Goal: Task Accomplishment & Management: Use online tool/utility

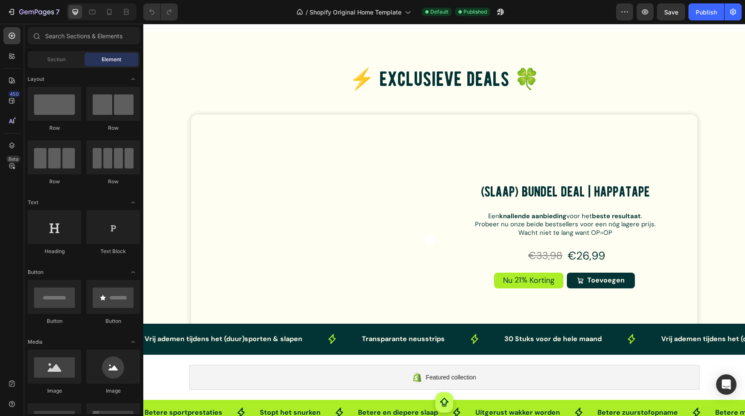
scroll to position [1781, 0]
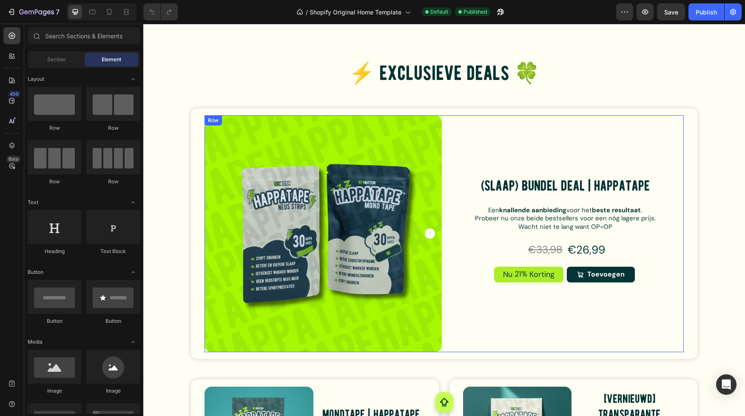
click at [568, 139] on div "(Slaap) Bundel Deal | HappaTape Product Title Row Een knallende aanbieding voor…" at bounding box center [565, 233] width 237 height 237
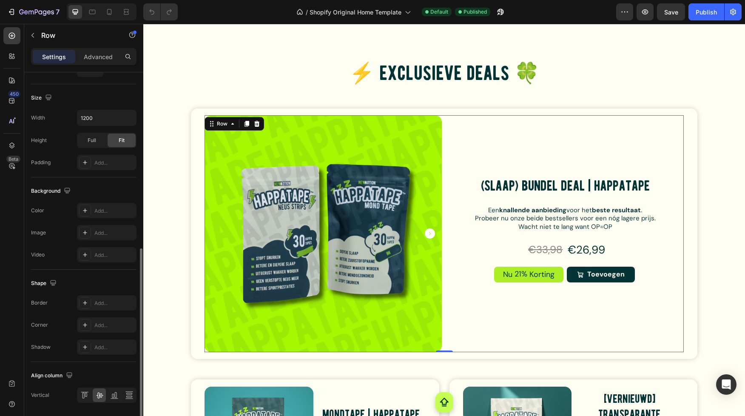
scroll to position [248, 0]
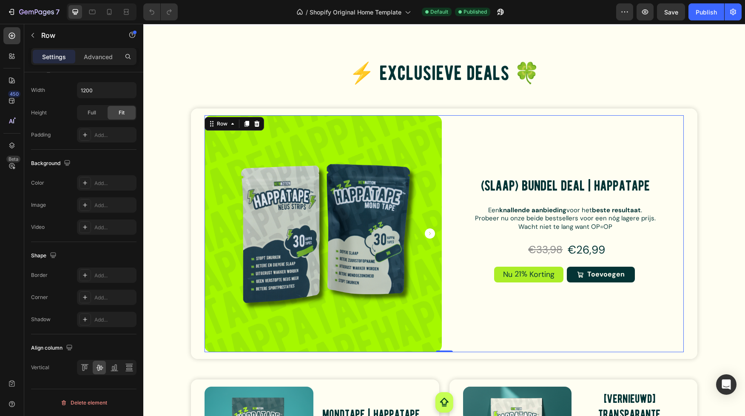
click at [514, 318] on div "(Slaap) Bundel Deal | HappaTape Product Title Row Een knallende aanbieding voor…" at bounding box center [565, 233] width 237 height 237
click at [423, 272] on img at bounding box center [323, 233] width 237 height 237
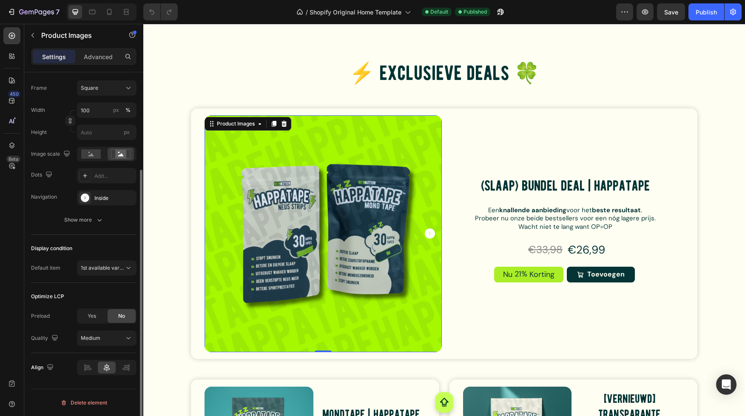
scroll to position [0, 0]
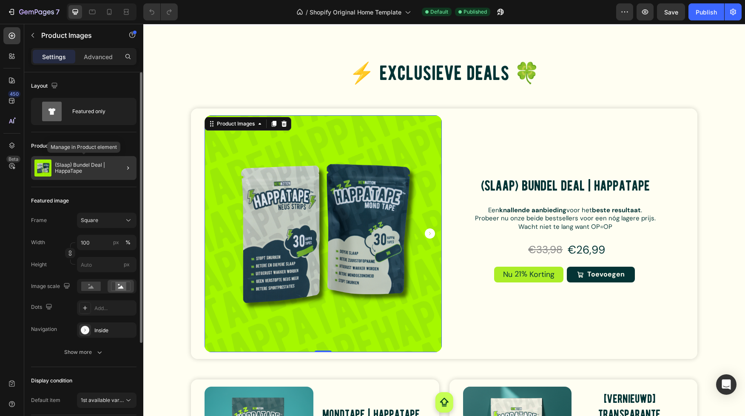
click at [70, 173] on p "(Slaap) Bundel Deal | HappaTape" at bounding box center [94, 168] width 78 height 12
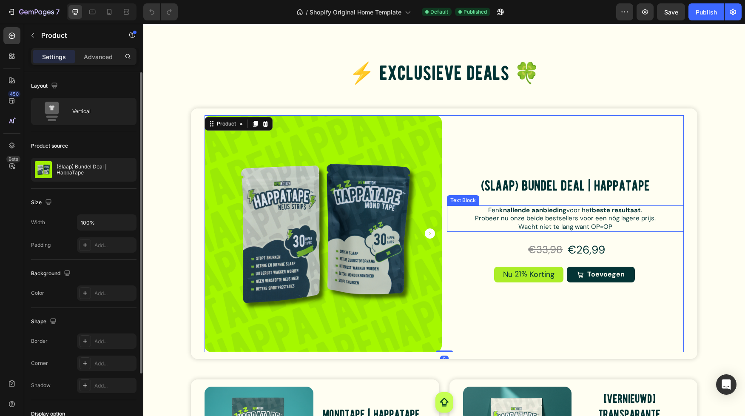
click at [520, 207] on strong "knallende aanbieding" at bounding box center [532, 210] width 67 height 9
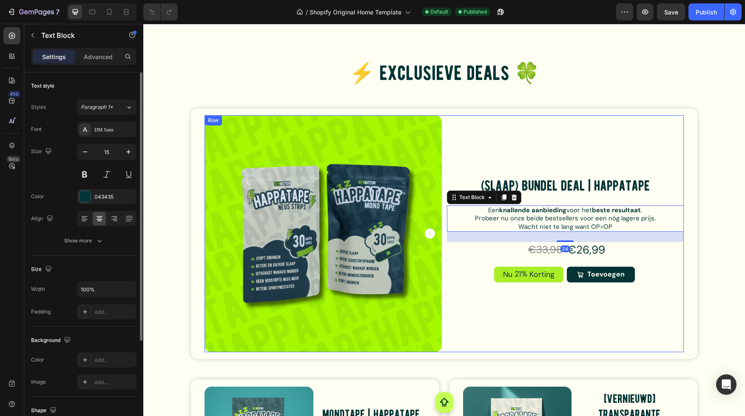
click at [520, 145] on div "(Slaap) Bundel Deal | HappaTape Product Title Row Een knallende aanbieding voor…" at bounding box center [565, 233] width 237 height 237
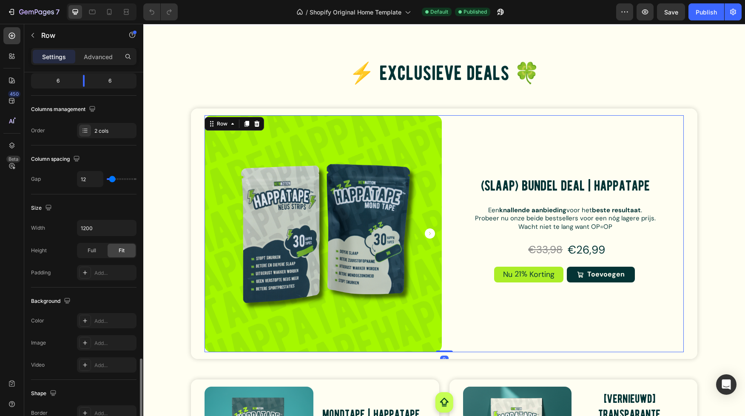
scroll to position [248, 0]
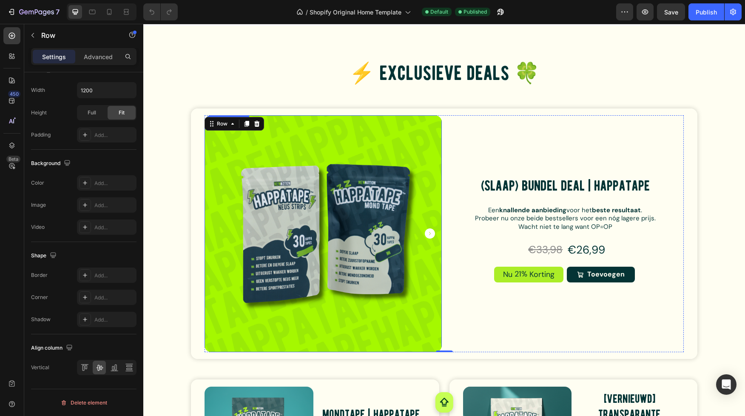
click at [248, 182] on img at bounding box center [323, 233] width 237 height 237
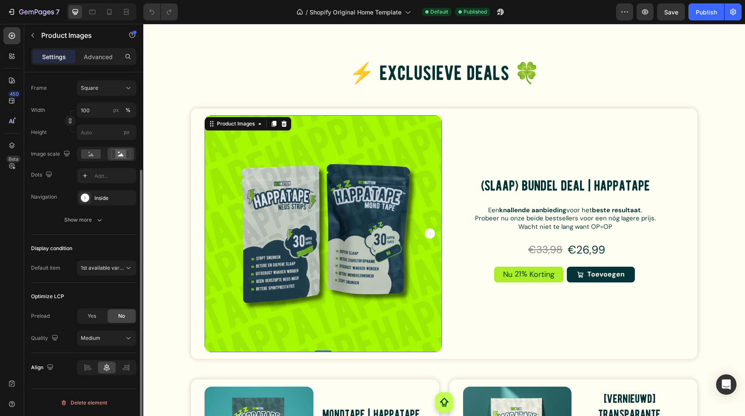
scroll to position [0, 0]
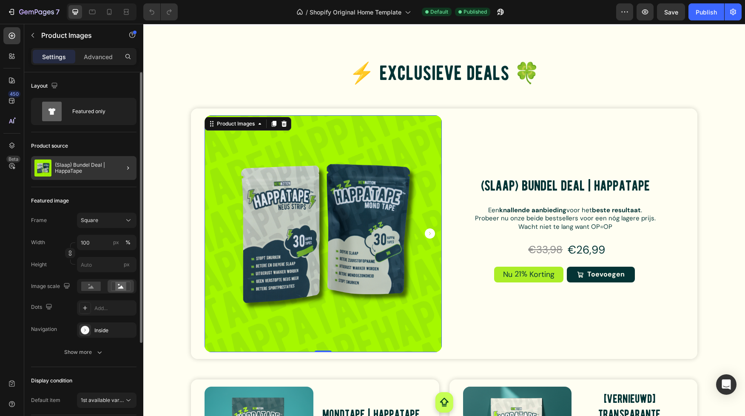
click at [96, 159] on div "(Slaap) Bundel Deal | HappaTape" at bounding box center [83, 168] width 105 height 24
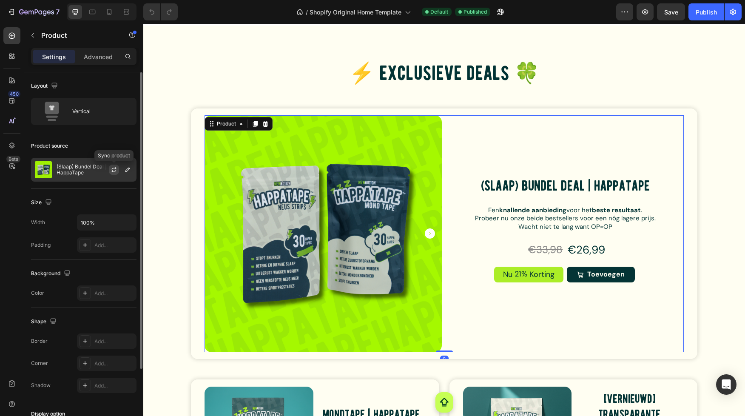
click at [115, 170] on icon "button" at bounding box center [114, 169] width 7 height 7
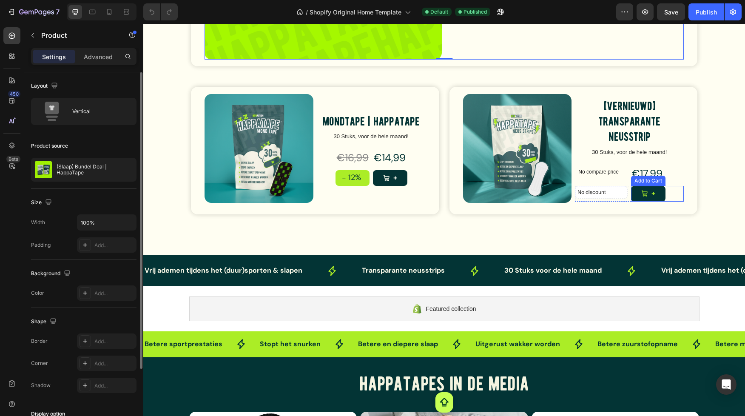
scroll to position [2071, 0]
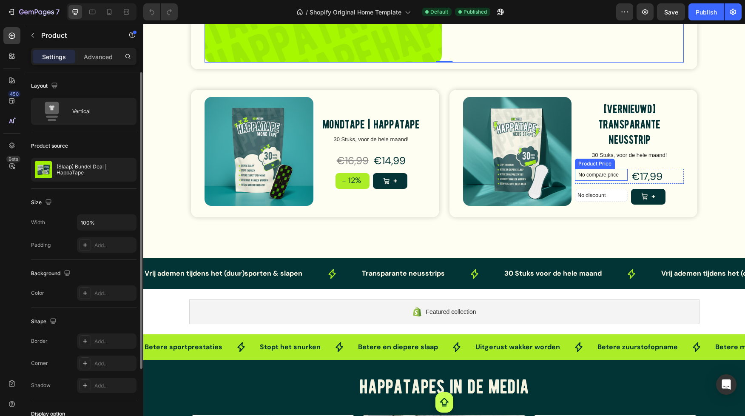
click at [607, 172] on p "No compare price" at bounding box center [601, 174] width 46 height 5
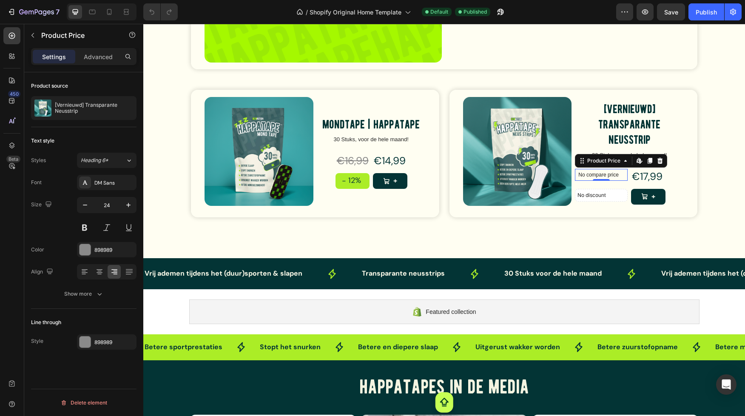
click at [612, 175] on p "No compare price" at bounding box center [601, 174] width 46 height 5
click at [657, 174] on div "€17,99" at bounding box center [657, 176] width 53 height 15
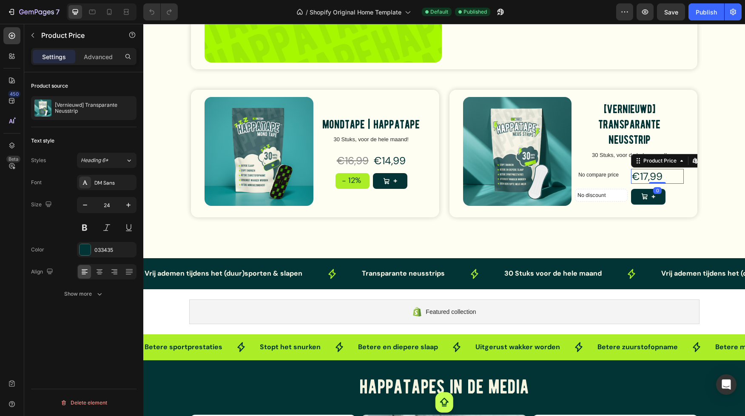
click at [648, 175] on div "€17,99" at bounding box center [657, 176] width 53 height 15
click at [674, 163] on div "Product Price" at bounding box center [660, 161] width 37 height 8
click at [694, 163] on icon at bounding box center [695, 160] width 7 height 7
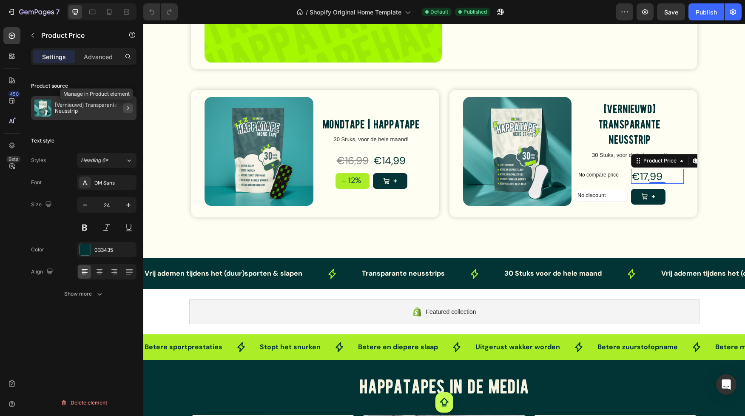
click at [127, 112] on button "button" at bounding box center [128, 108] width 10 height 10
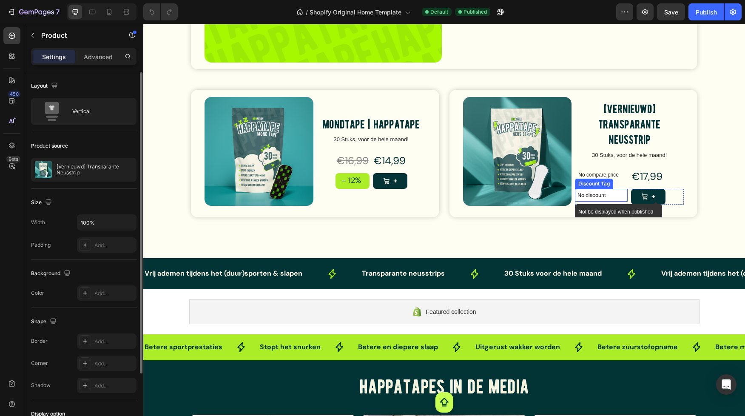
click at [617, 194] on p "No discount" at bounding box center [601, 195] width 48 height 8
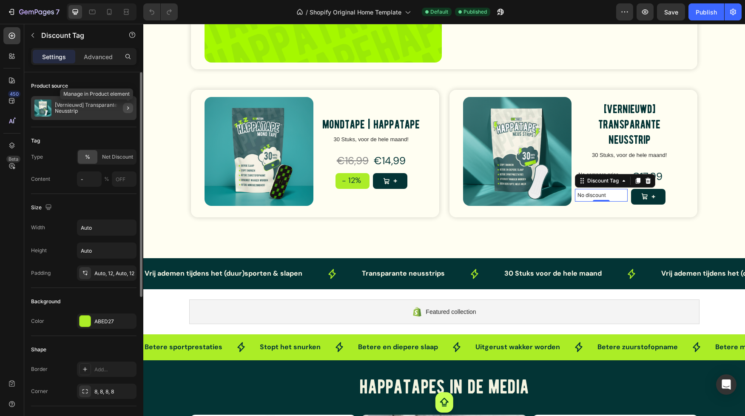
click at [125, 108] on icon "button" at bounding box center [128, 108] width 7 height 7
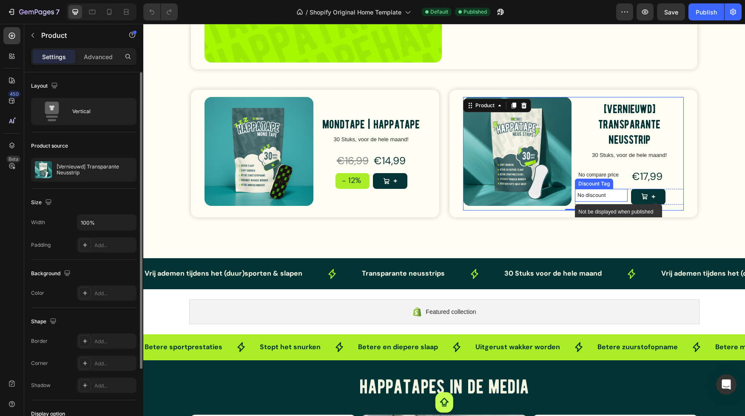
click at [605, 193] on p "No discount" at bounding box center [601, 195] width 48 height 8
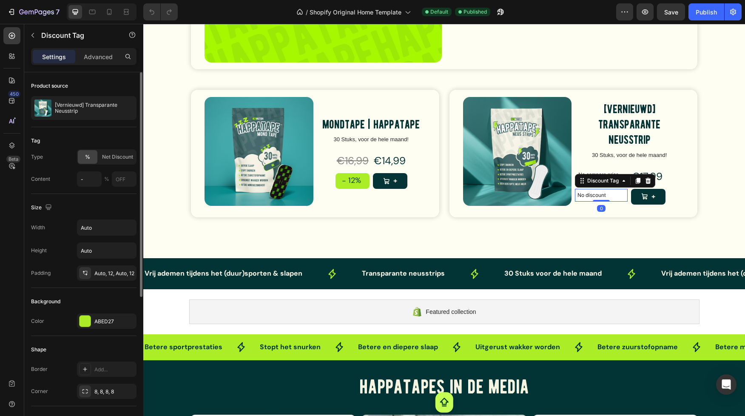
click at [534, 153] on img at bounding box center [517, 151] width 109 height 109
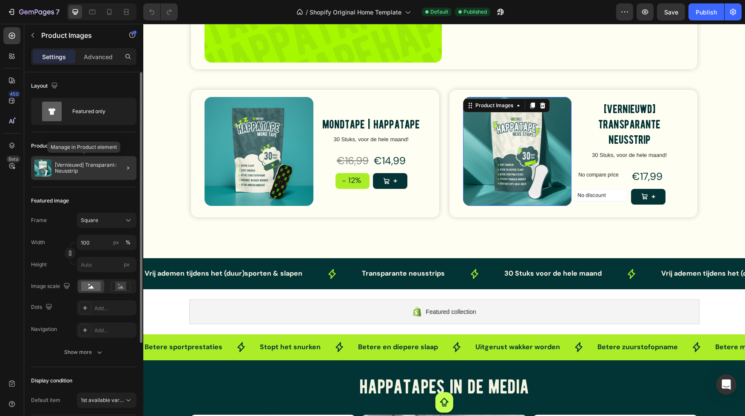
click at [99, 171] on p "[Vernieuwd] Transparante Neusstrip" at bounding box center [94, 168] width 78 height 12
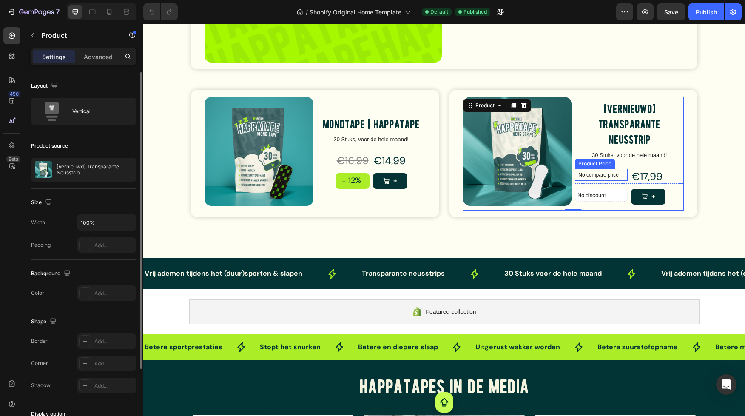
click at [606, 173] on p "No compare price" at bounding box center [601, 174] width 46 height 5
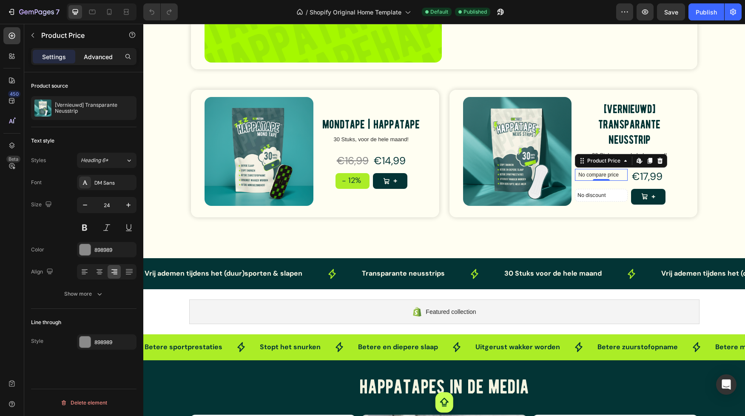
click at [100, 60] on p "Advanced" at bounding box center [98, 56] width 29 height 9
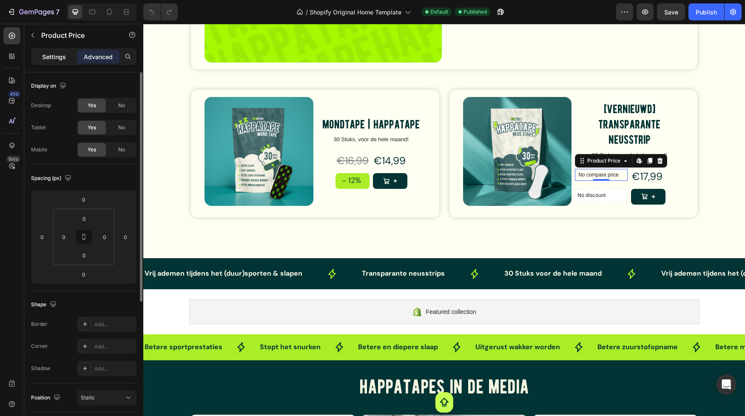
click at [63, 57] on p "Settings" at bounding box center [54, 56] width 24 height 9
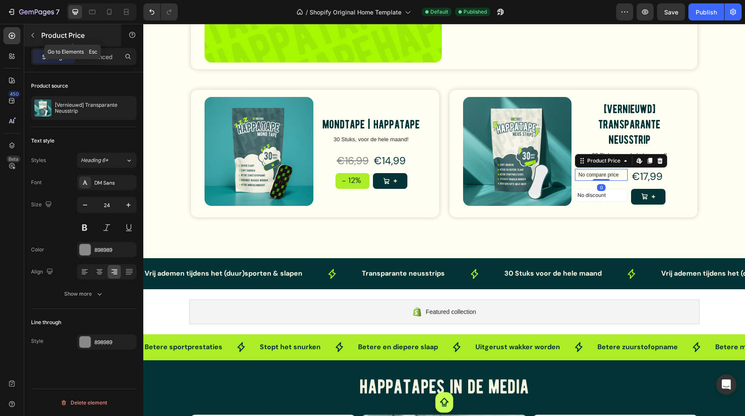
click at [35, 35] on icon "button" at bounding box center [32, 35] width 7 height 7
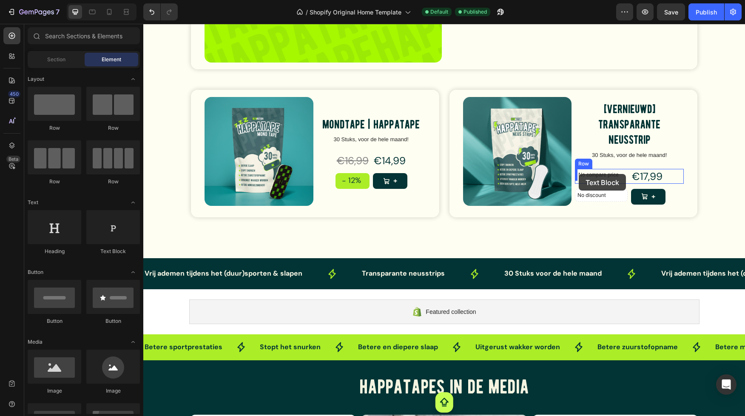
drag, startPoint x: 246, startPoint y: 255, endPoint x: 579, endPoint y: 174, distance: 342.3
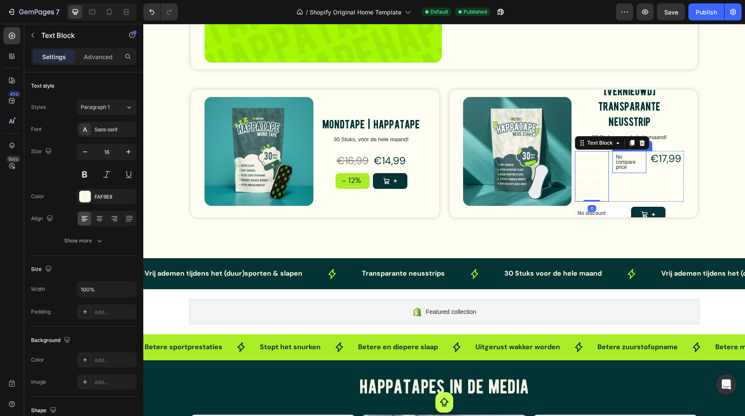
click at [623, 164] on p "No compare price" at bounding box center [629, 161] width 27 height 15
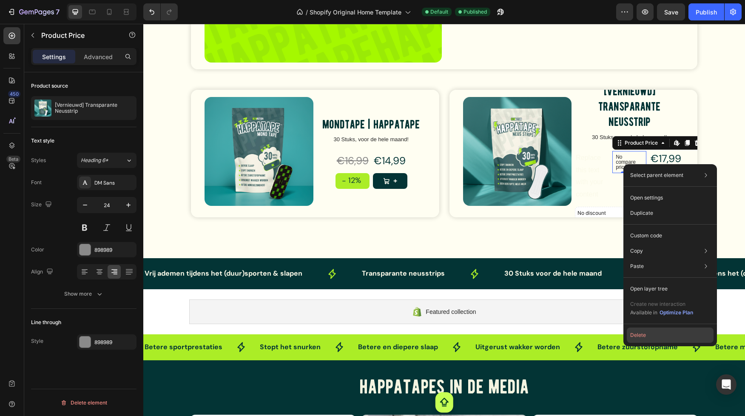
click at [639, 338] on button "Delete" at bounding box center [670, 334] width 87 height 15
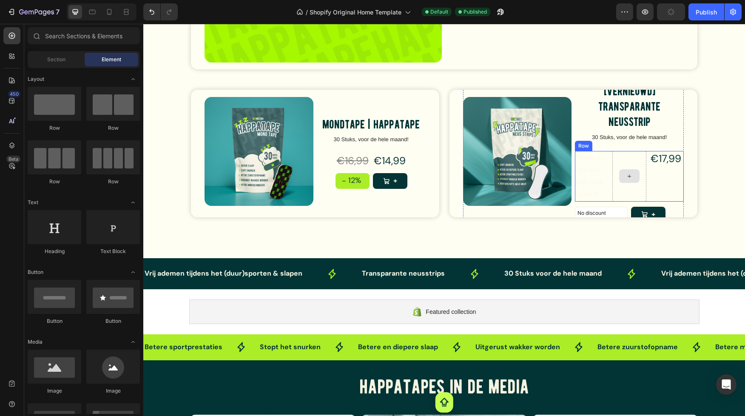
click at [629, 163] on div at bounding box center [629, 176] width 34 height 51
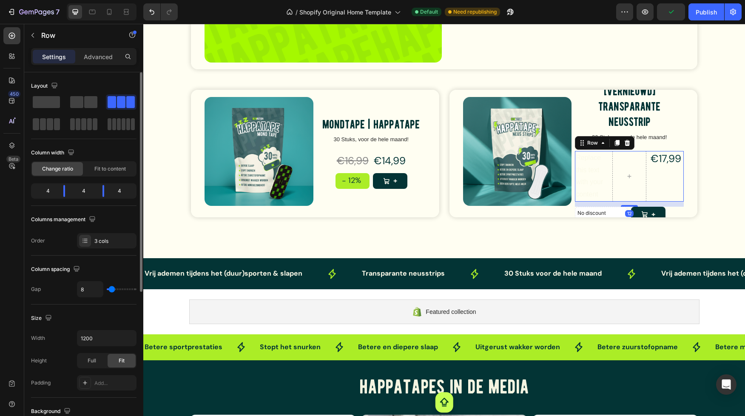
click at [89, 94] on div "Layout" at bounding box center [83, 105] width 105 height 53
click at [85, 102] on span at bounding box center [90, 102] width 13 height 12
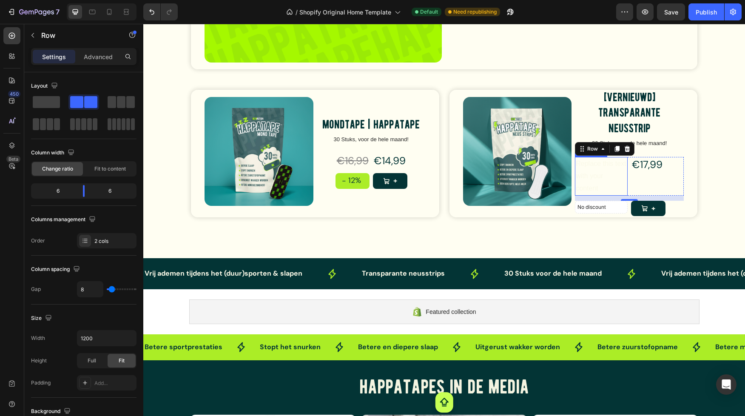
click at [604, 168] on div "Replace this text with your content" at bounding box center [601, 176] width 53 height 38
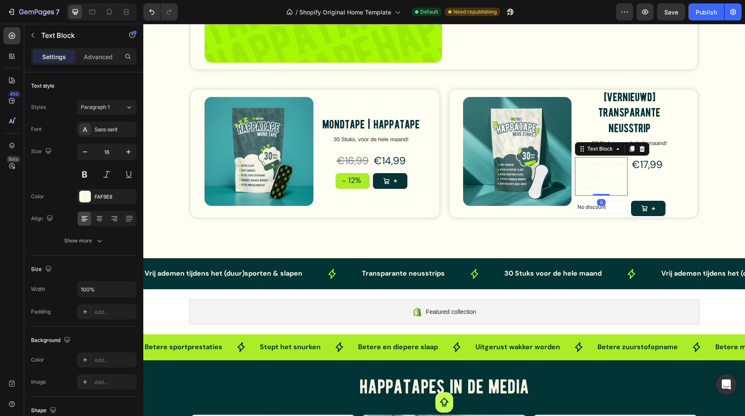
click at [589, 168] on div "Replace this text with your content" at bounding box center [601, 176] width 53 height 38
click at [589, 168] on p "Replace this text with your content" at bounding box center [601, 176] width 51 height 37
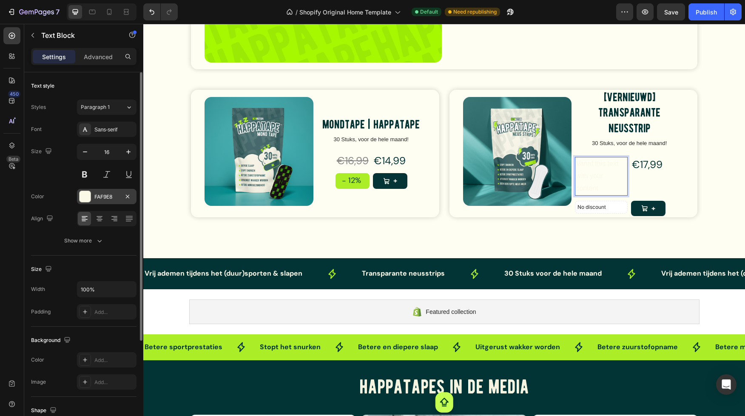
click at [86, 196] on div at bounding box center [85, 196] width 11 height 11
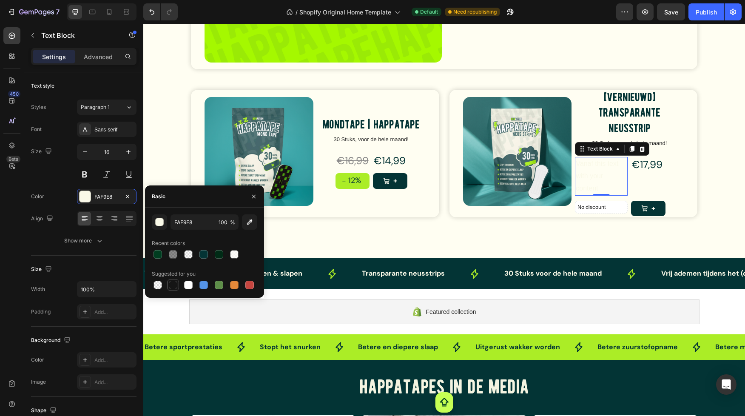
click at [172, 284] on div at bounding box center [173, 285] width 9 height 9
type input "151515"
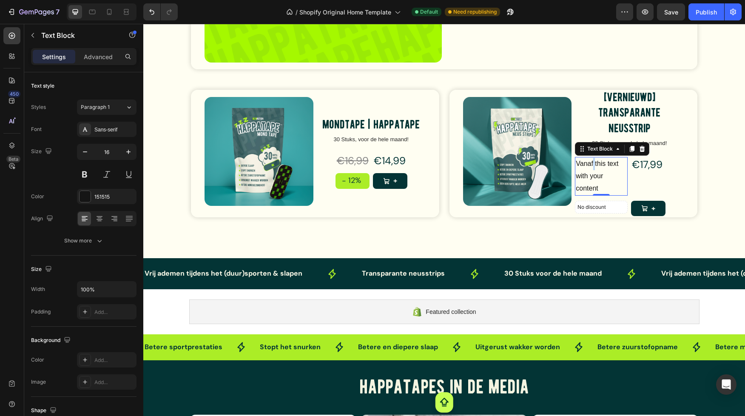
click at [594, 166] on p "Vanaf this text with your content" at bounding box center [601, 176] width 51 height 37
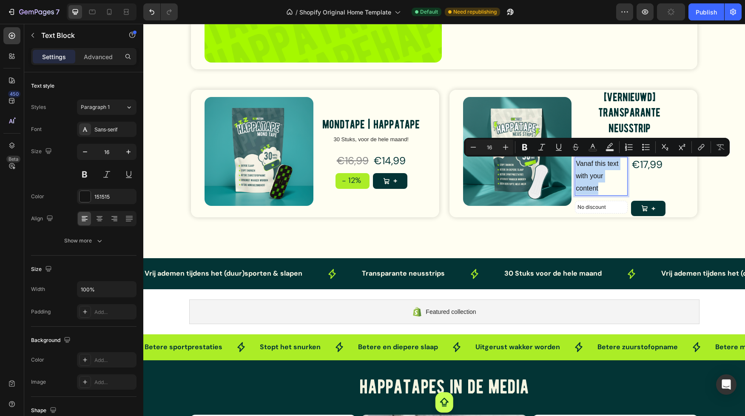
click at [594, 166] on p "Vanaf this text with your content" at bounding box center [601, 176] width 51 height 37
click at [594, 162] on p "Vanaf this text with your content" at bounding box center [601, 176] width 51 height 37
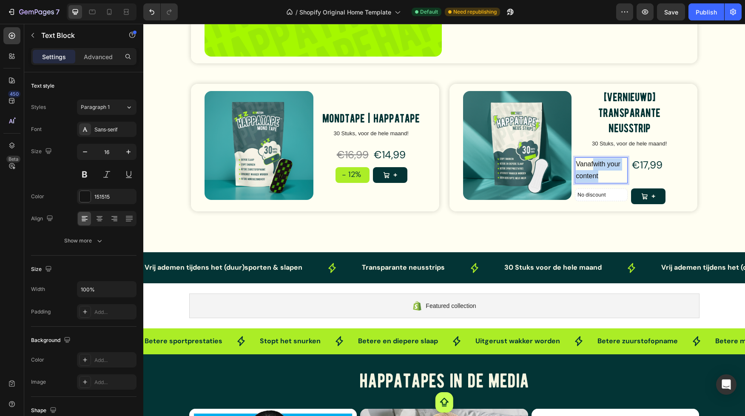
scroll to position [2083, 0]
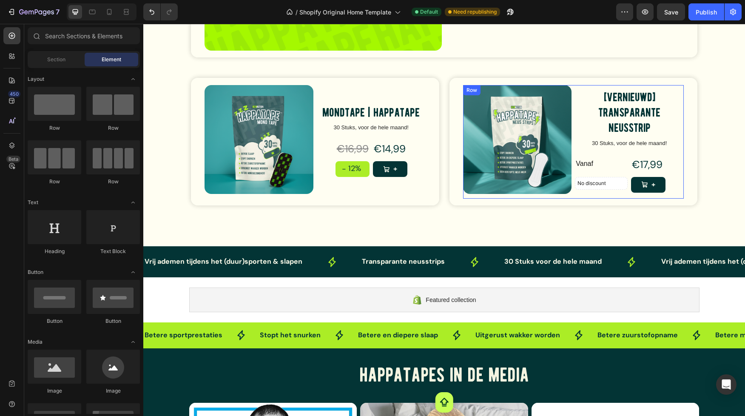
click at [633, 155] on div "[Vernieuwd] Transparante Neusstrip Product Title 30 Stuks, voor de hele maand! …" at bounding box center [629, 142] width 109 height 114
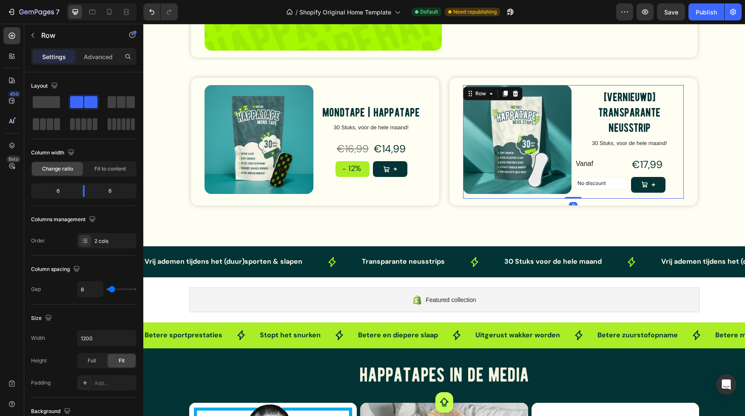
click at [605, 159] on p "Vanaf" at bounding box center [601, 164] width 51 height 12
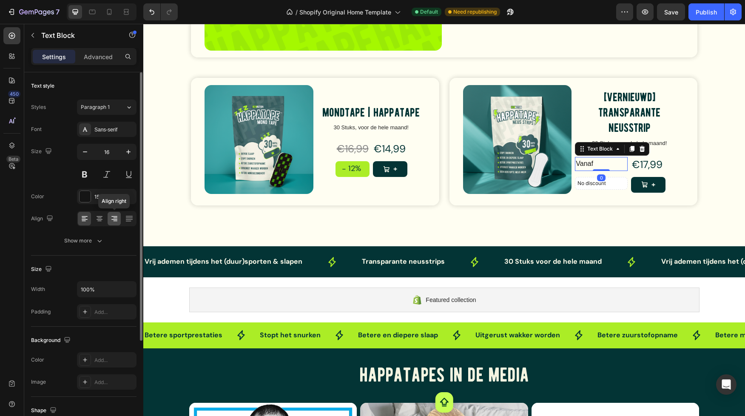
click at [116, 221] on icon at bounding box center [114, 218] width 9 height 9
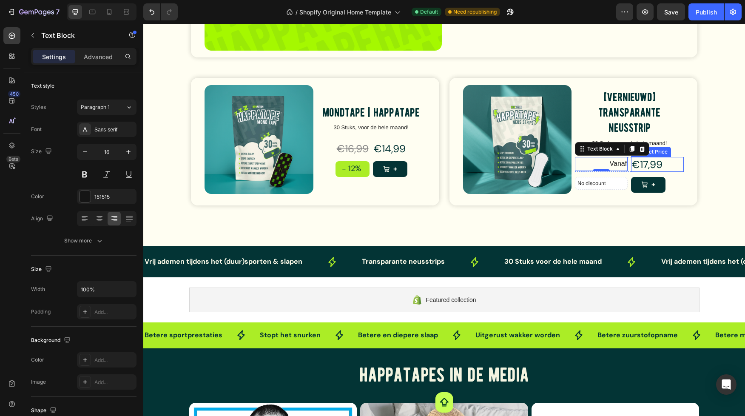
click at [648, 163] on div "€17,99" at bounding box center [657, 164] width 53 height 15
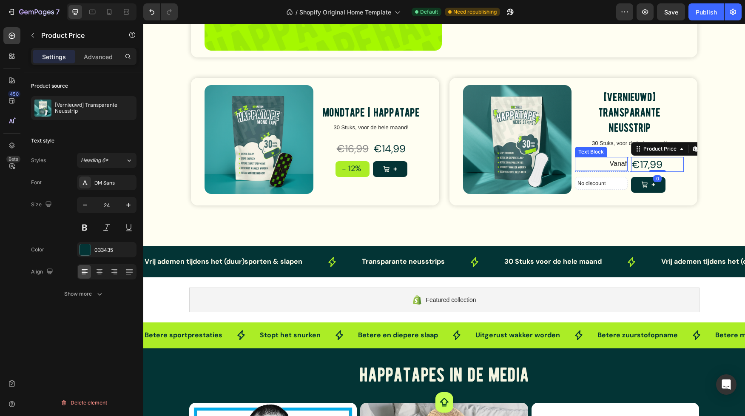
click at [611, 161] on p "Vanaf" at bounding box center [601, 164] width 51 height 12
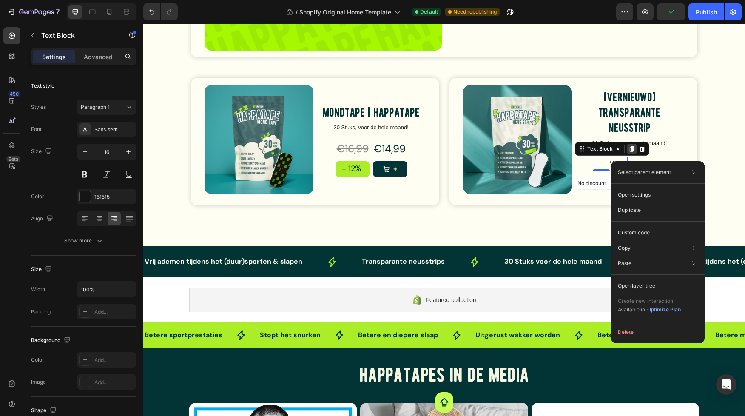
click at [631, 149] on icon at bounding box center [632, 149] width 5 height 6
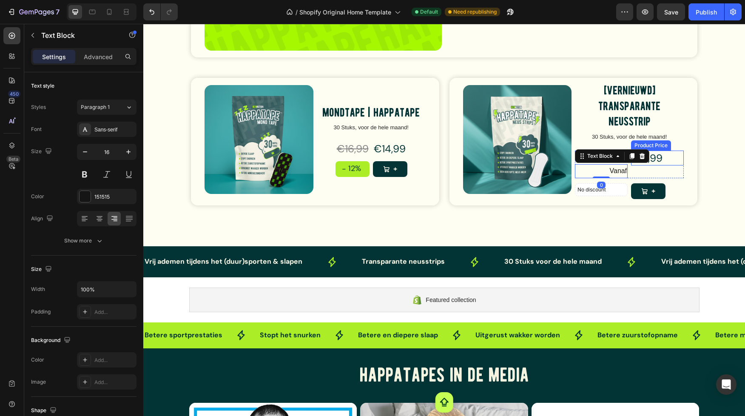
click at [664, 159] on div "€17,99" at bounding box center [657, 158] width 53 height 15
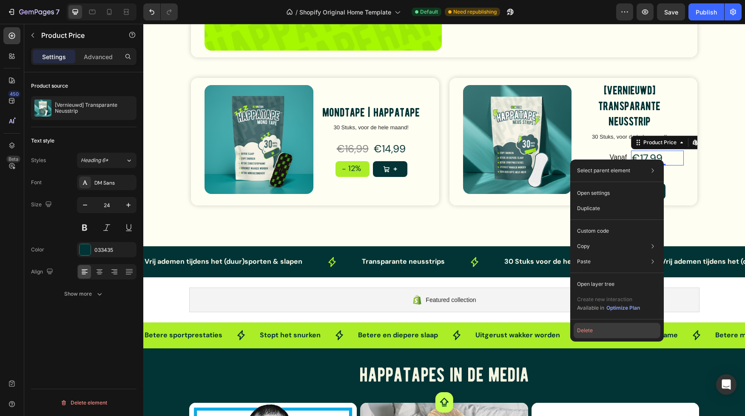
click at [594, 330] on button "Delete" at bounding box center [617, 330] width 87 height 15
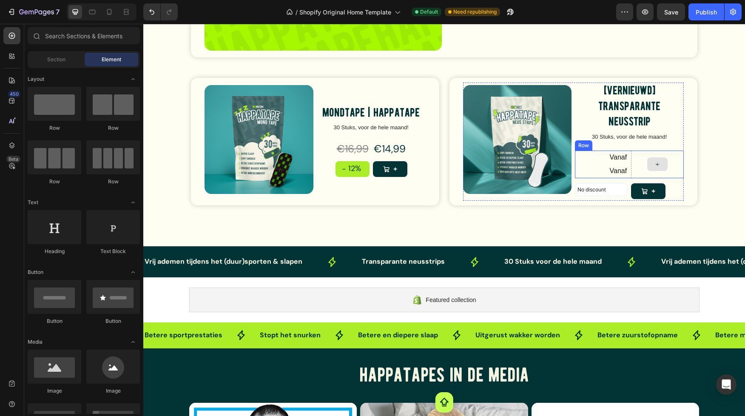
click at [641, 168] on div at bounding box center [657, 165] width 53 height 28
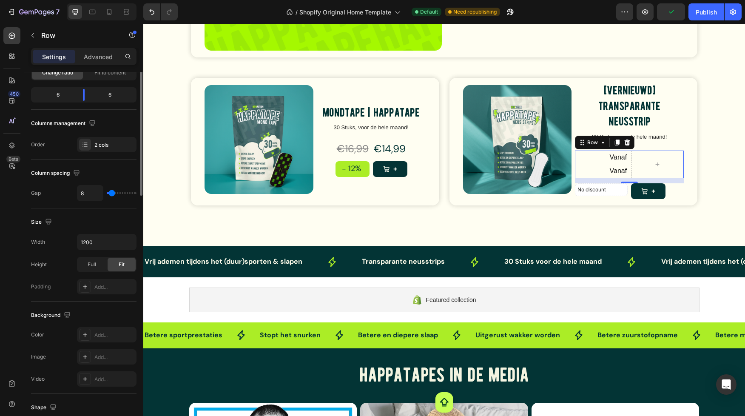
scroll to position [0, 0]
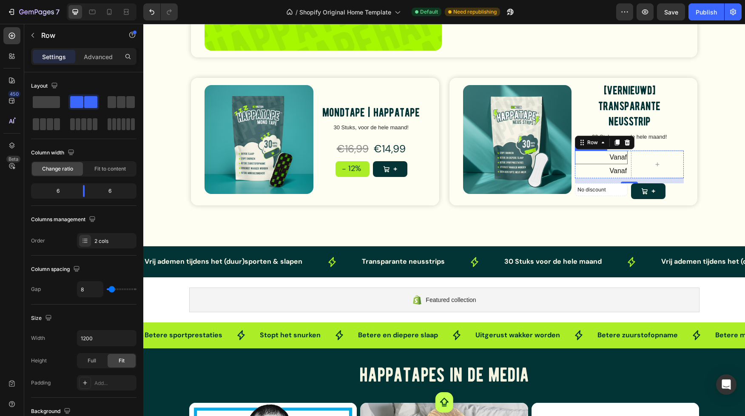
click at [618, 166] on p "Vanaf" at bounding box center [601, 171] width 51 height 12
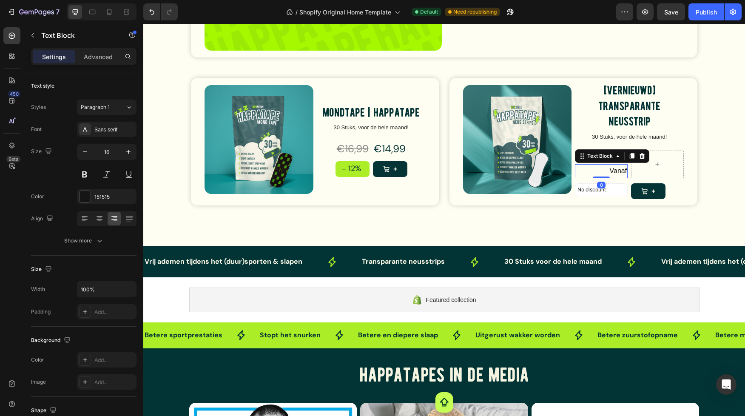
scroll to position [2075, 0]
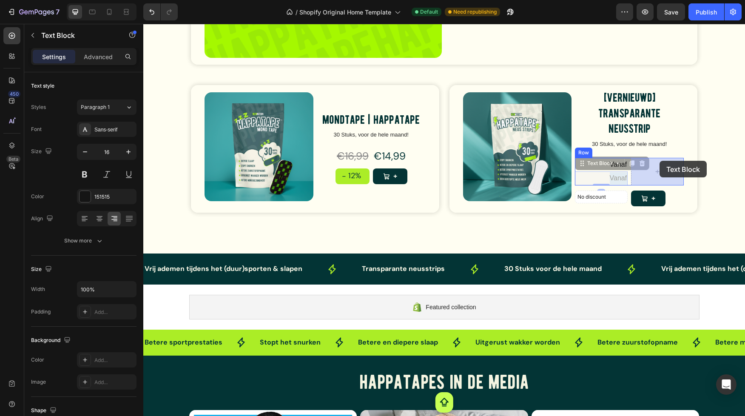
drag, startPoint x: 605, startPoint y: 169, endPoint x: 659, endPoint y: 162, distance: 55.3
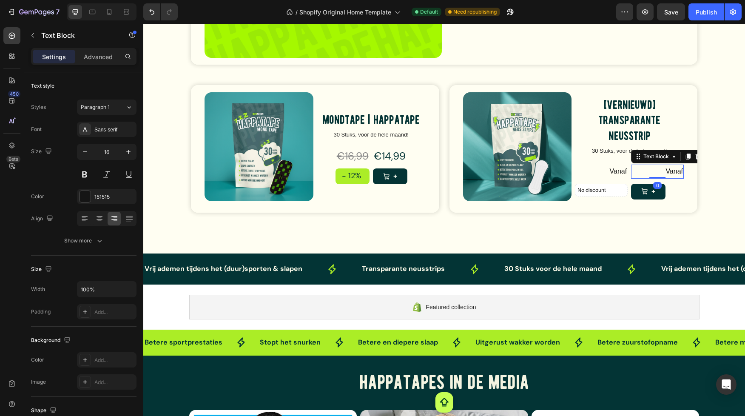
click at [672, 169] on p "Vanaf" at bounding box center [657, 171] width 51 height 12
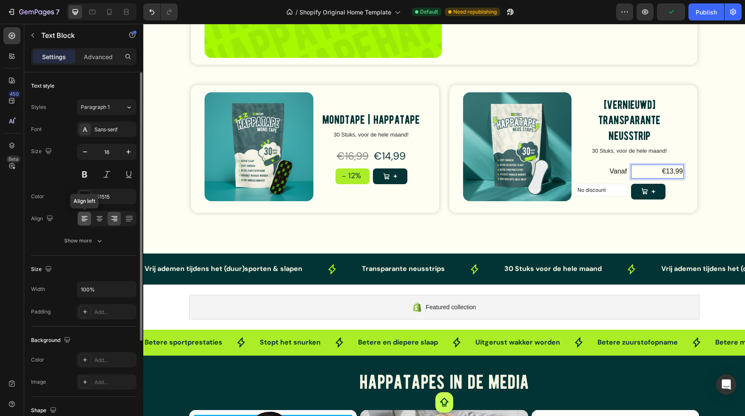
click at [85, 216] on icon at bounding box center [84, 218] width 9 height 9
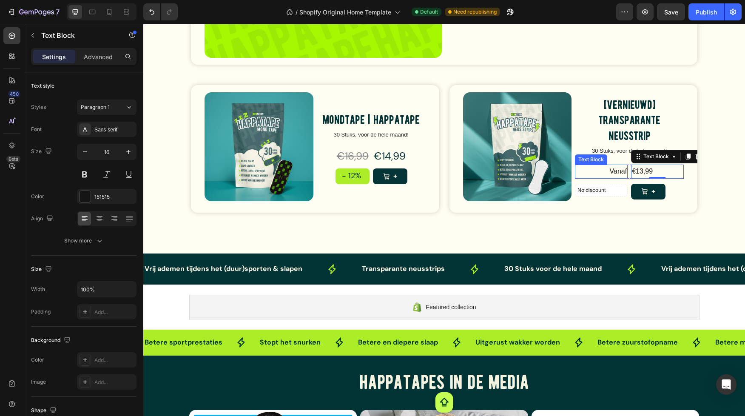
click at [612, 169] on p "Vanaf" at bounding box center [601, 171] width 51 height 12
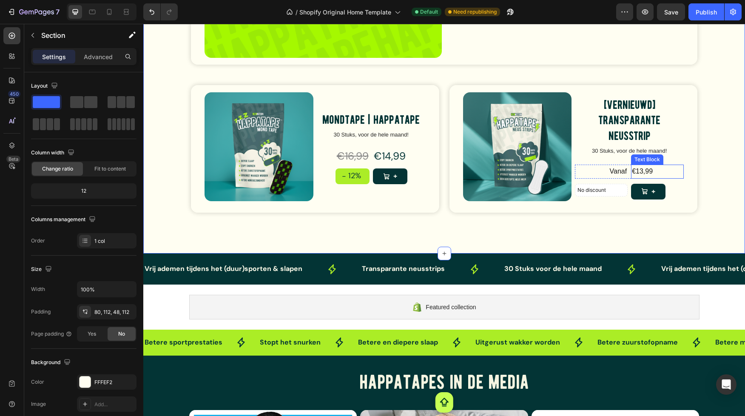
click at [648, 169] on p "€13,99" at bounding box center [657, 171] width 51 height 12
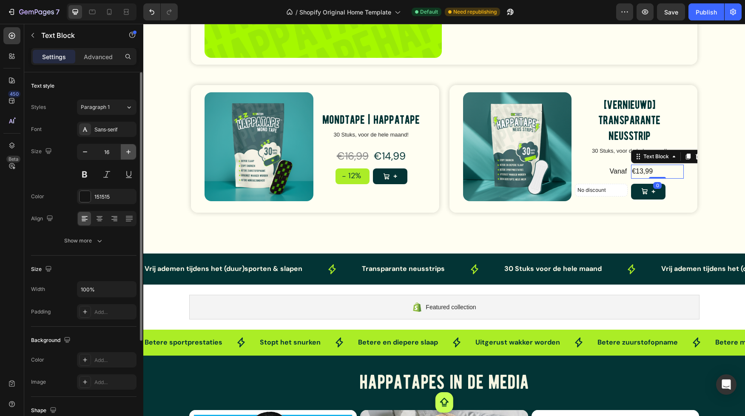
click at [128, 153] on icon "button" at bounding box center [128, 152] width 9 height 9
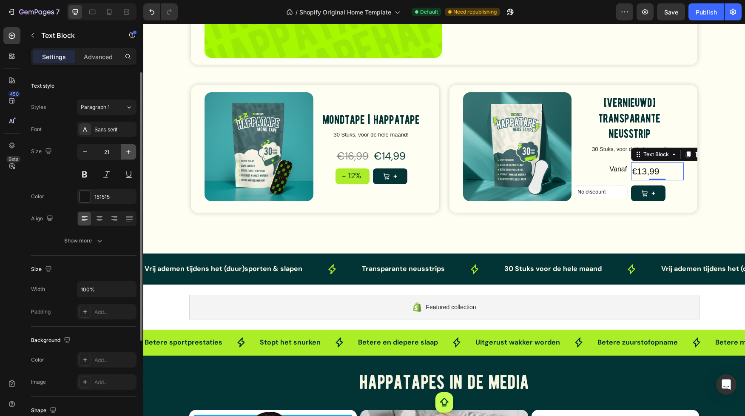
click at [128, 153] on icon "button" at bounding box center [128, 152] width 9 height 9
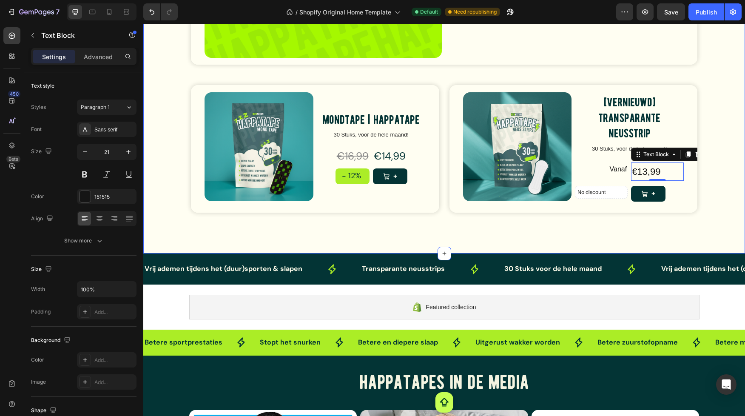
type input "22"
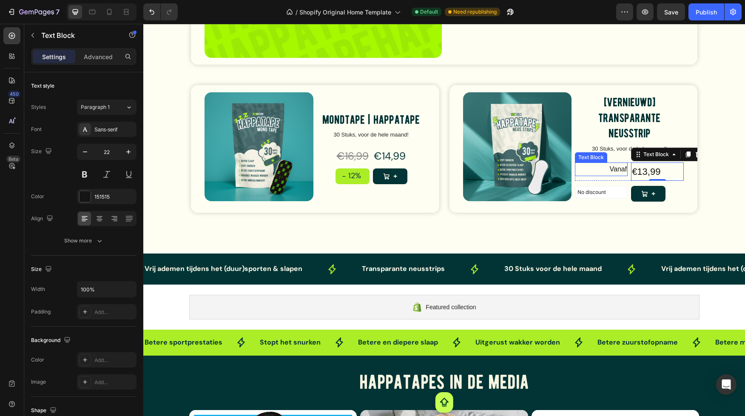
click at [609, 166] on p "Vanaf" at bounding box center [601, 169] width 51 height 12
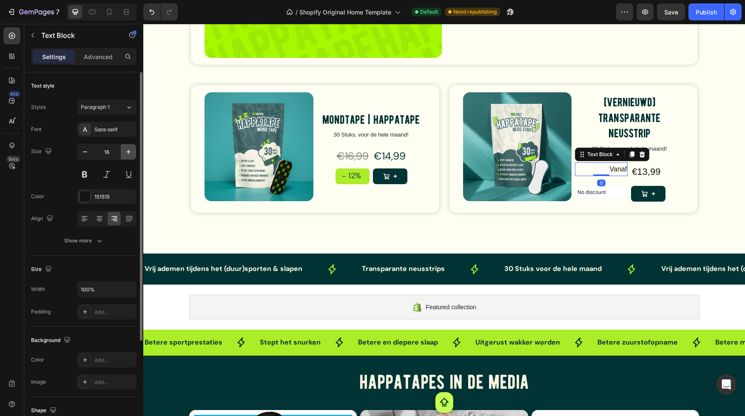
click at [125, 147] on button "button" at bounding box center [128, 151] width 15 height 15
click at [125, 148] on icon "button" at bounding box center [128, 152] width 9 height 9
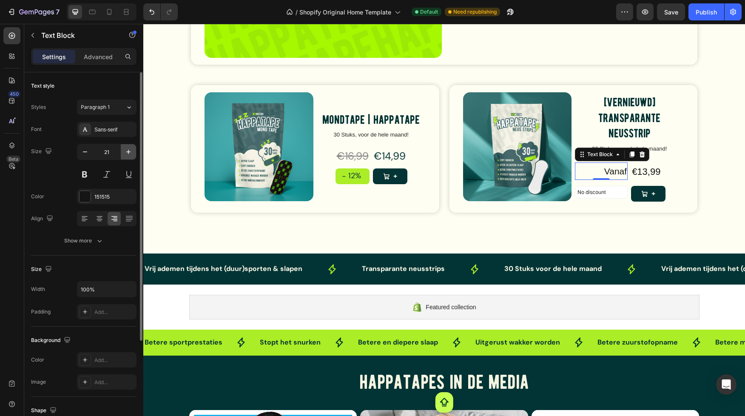
click at [125, 148] on icon "button" at bounding box center [128, 152] width 9 height 9
type input "22"
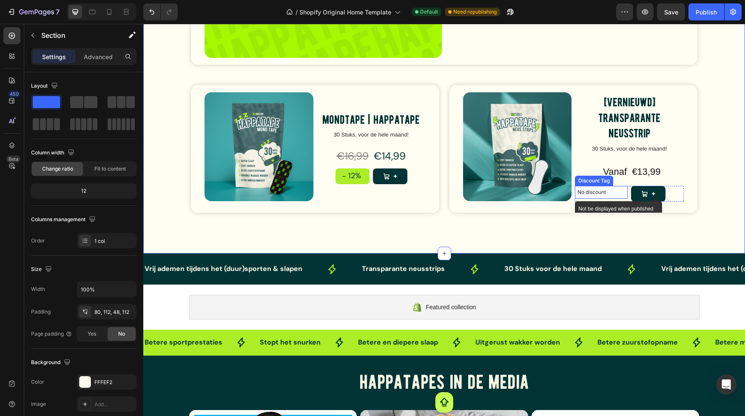
click at [596, 194] on p "No discount" at bounding box center [601, 192] width 48 height 8
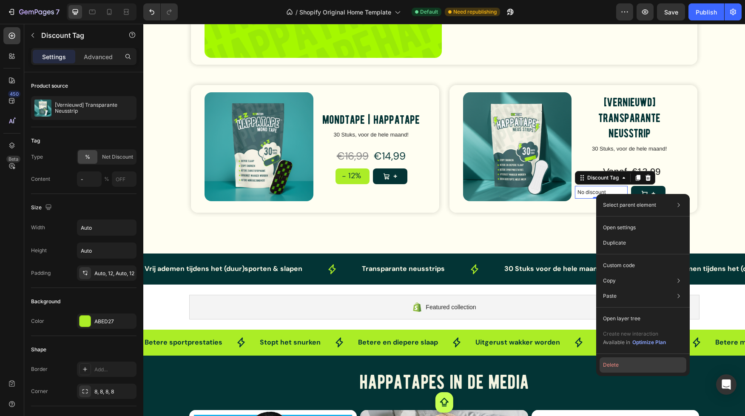
click at [614, 366] on button "Delete" at bounding box center [643, 364] width 87 height 15
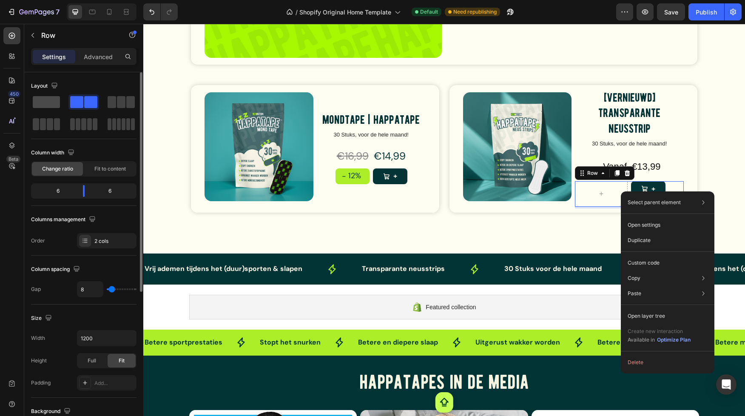
click at [43, 103] on span at bounding box center [46, 102] width 27 height 12
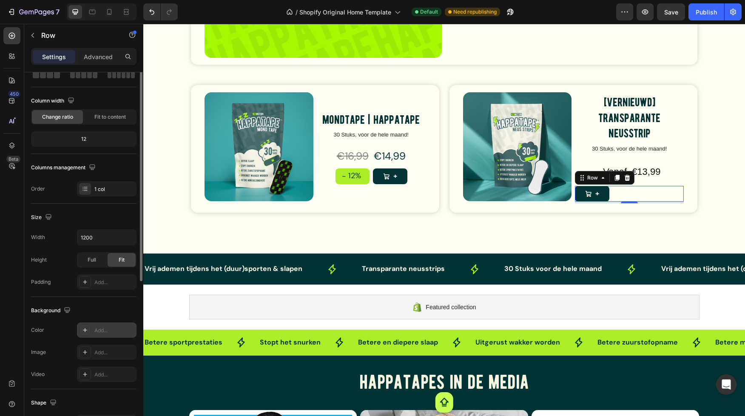
scroll to position [0, 0]
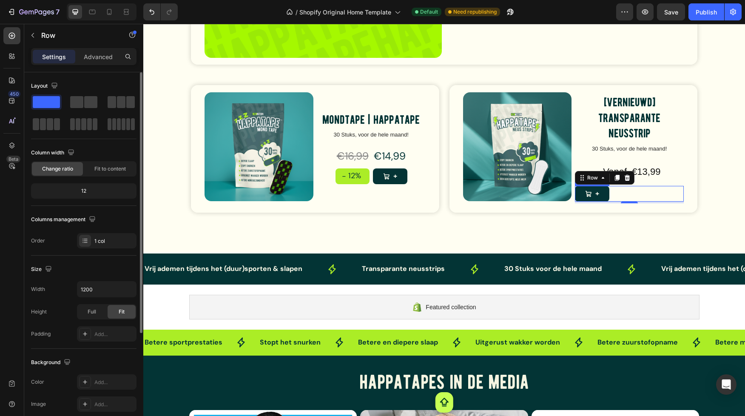
click at [678, 192] on div "+ Add to Cart" at bounding box center [629, 194] width 109 height 16
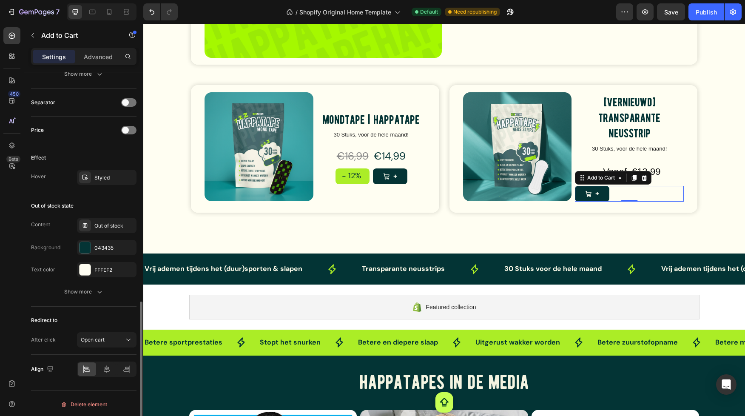
scroll to position [609, 0]
click at [106, 366] on icon at bounding box center [107, 369] width 6 height 8
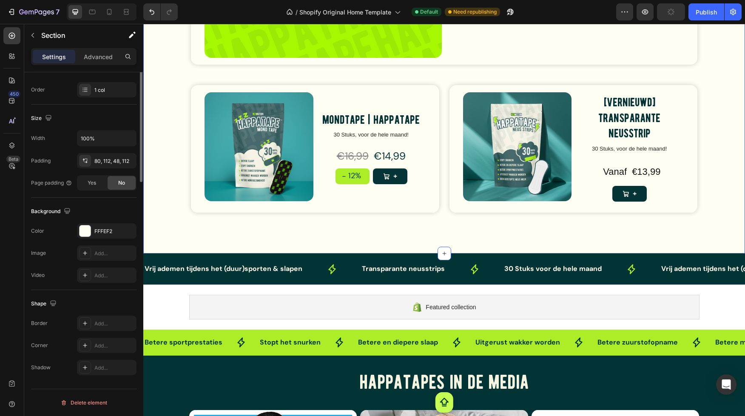
scroll to position [0, 0]
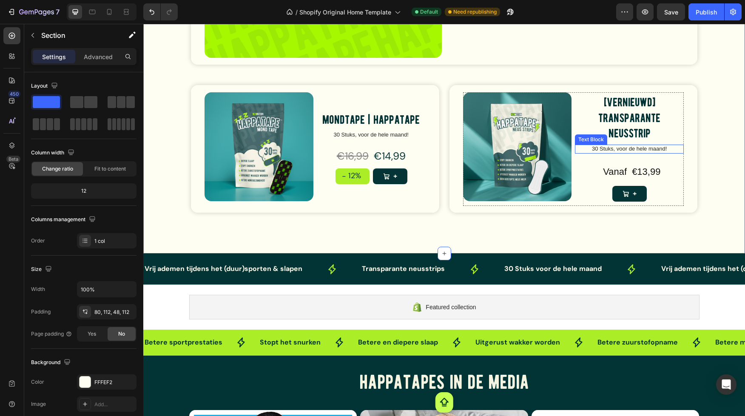
click at [658, 149] on p "30 Stuks, voor de hele maand!" at bounding box center [629, 148] width 107 height 7
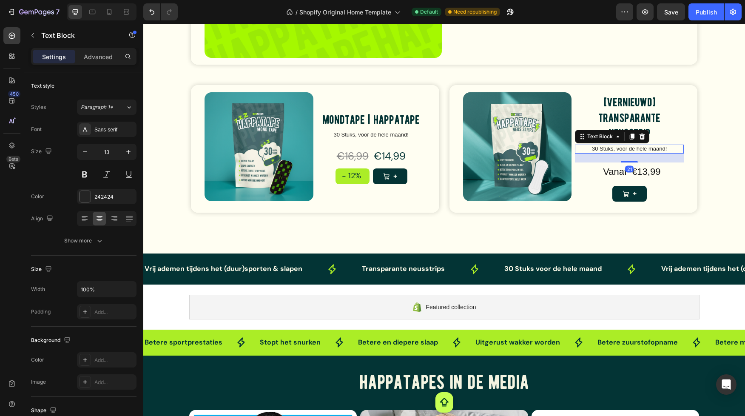
click at [672, 148] on p "30 Stuks, voor de hele maand!" at bounding box center [629, 148] width 107 height 7
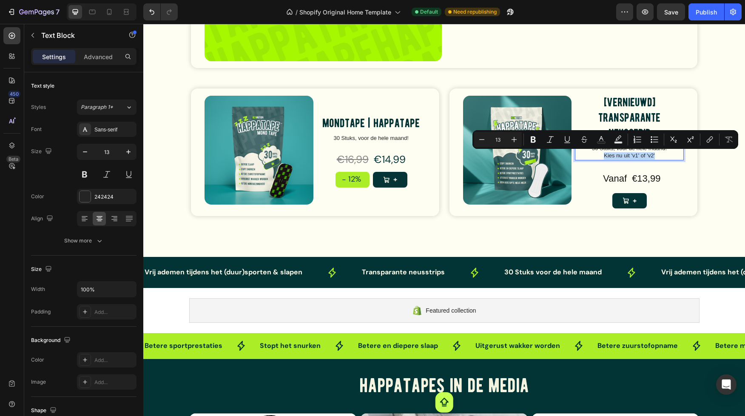
drag, startPoint x: 659, startPoint y: 154, endPoint x: 568, endPoint y: 154, distance: 91.0
click at [568, 154] on div "Product Images [Vernieuwd] Transparante Neusstrip Product Title 30 Stuks, voor …" at bounding box center [573, 152] width 221 height 116
click at [529, 139] on icon "Editor contextual toolbar" at bounding box center [533, 139] width 9 height 9
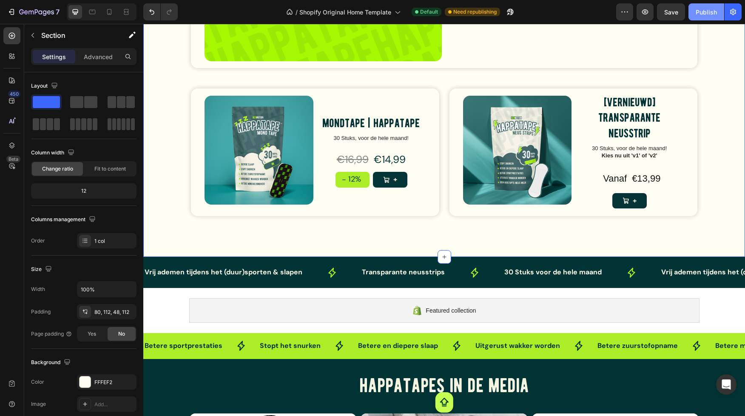
click at [708, 12] on div "Publish" at bounding box center [706, 12] width 21 height 9
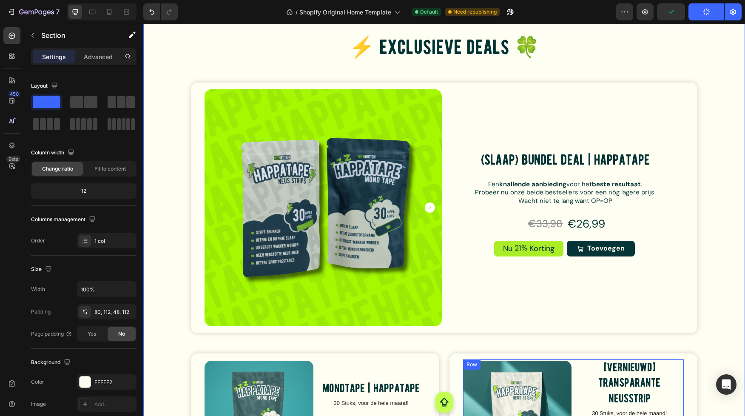
scroll to position [1814, 0]
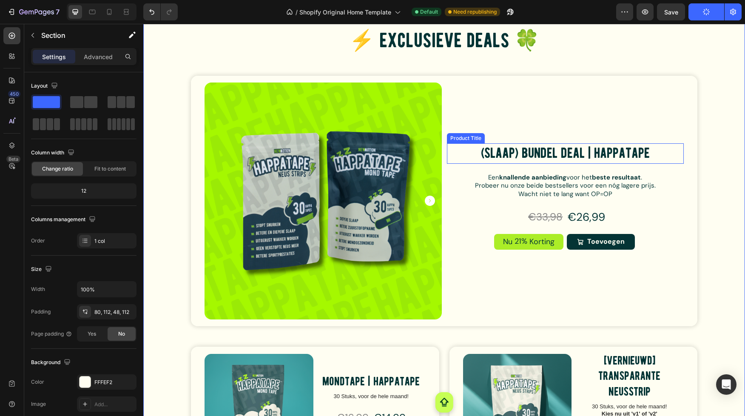
click at [618, 150] on h1 "(Slaap) Bundel Deal | HappaTape" at bounding box center [565, 153] width 237 height 20
